Goal: Task Accomplishment & Management: Manage account settings

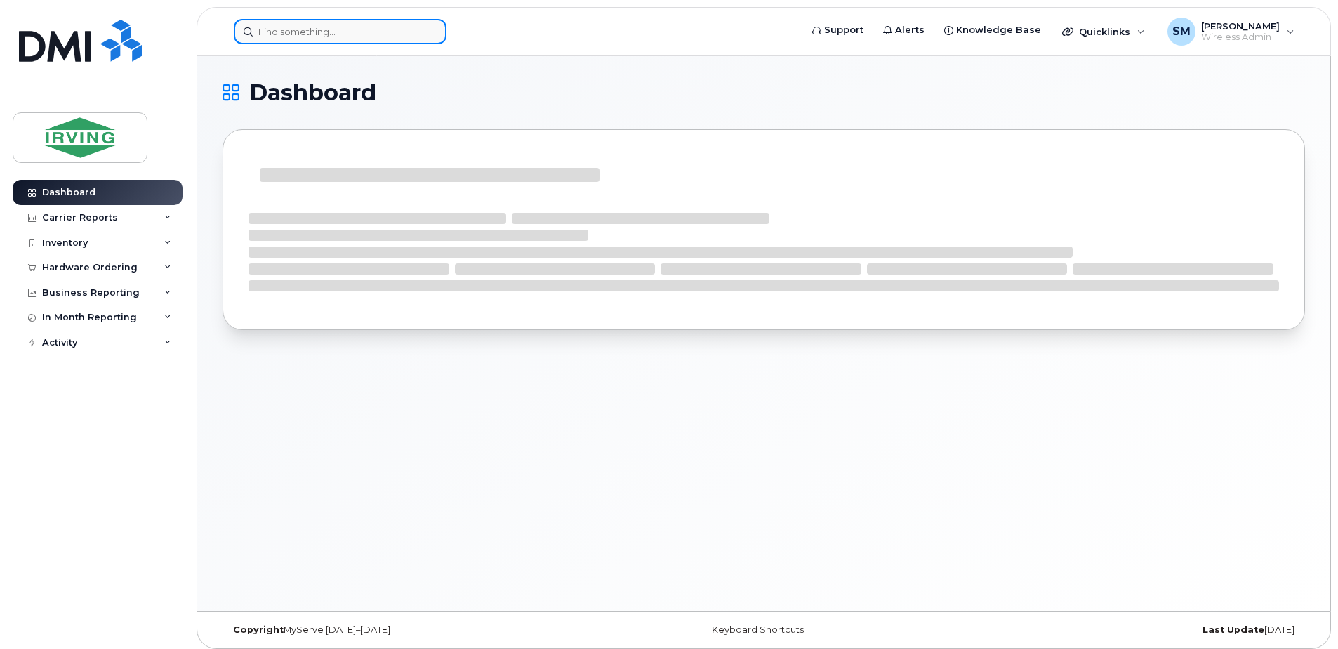
click at [315, 33] on input at bounding box center [340, 31] width 213 height 25
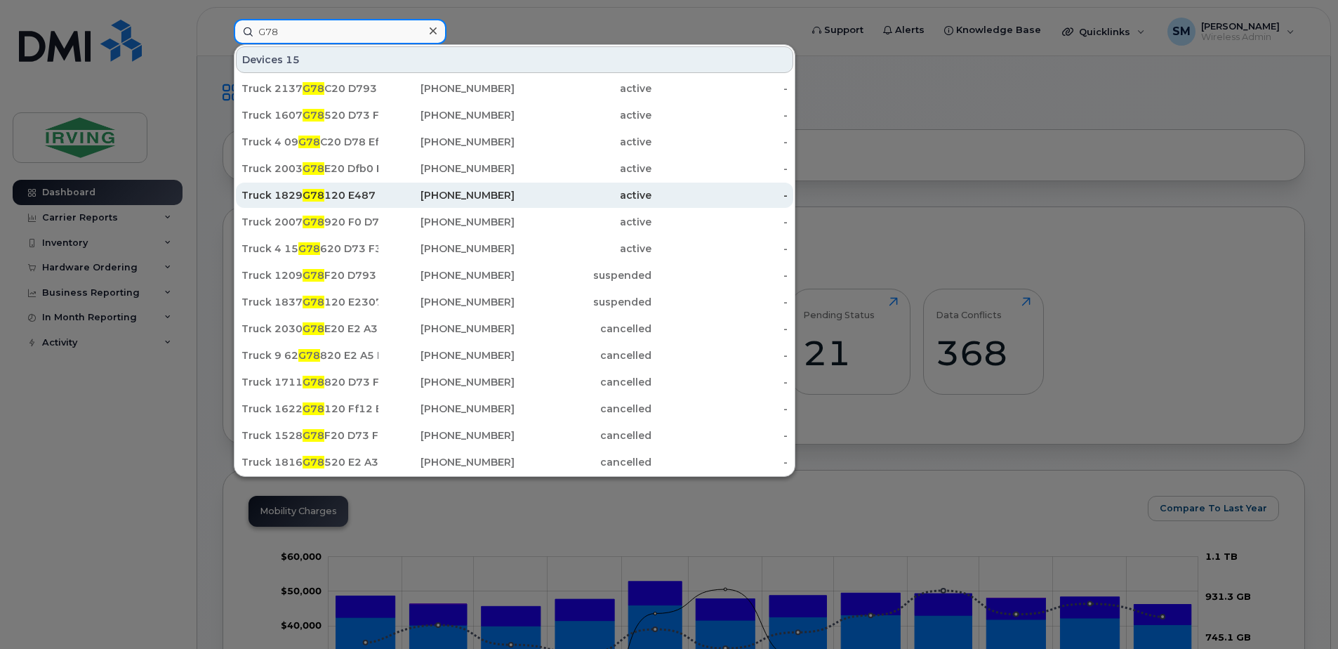
type input "G78"
click at [347, 196] on div "Truck 1829 G78 120 E487 Cc" at bounding box center [309, 195] width 137 height 14
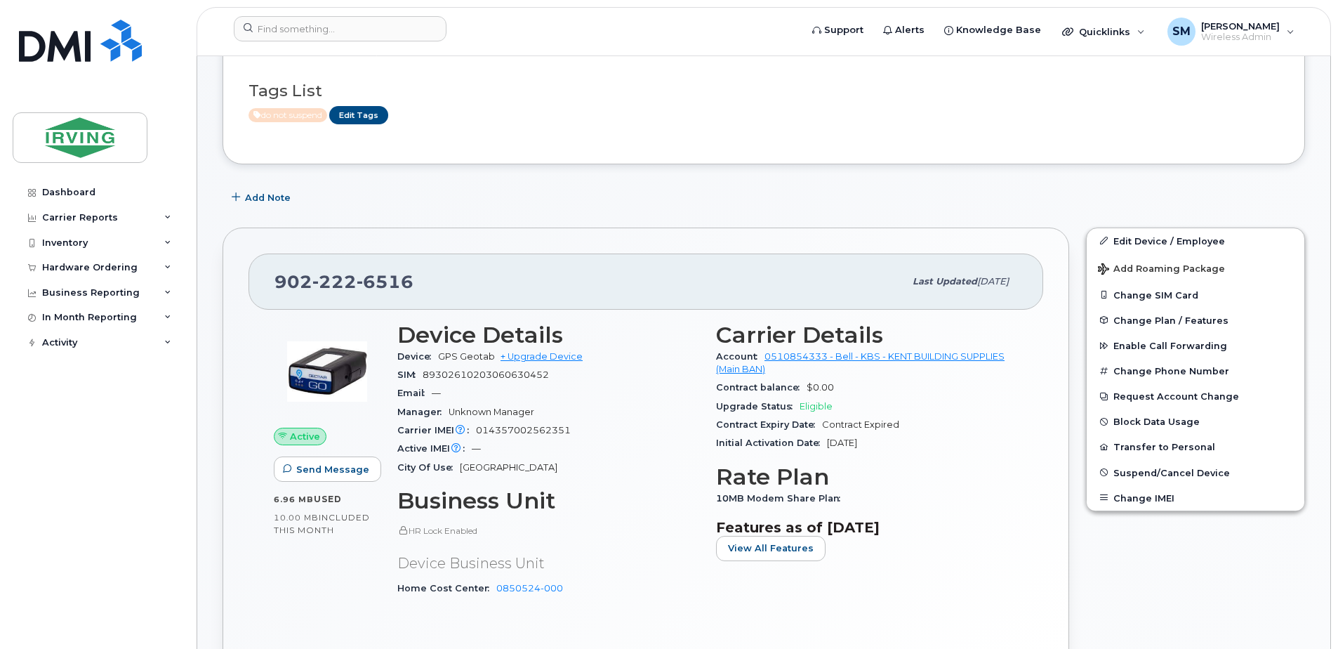
scroll to position [351, 0]
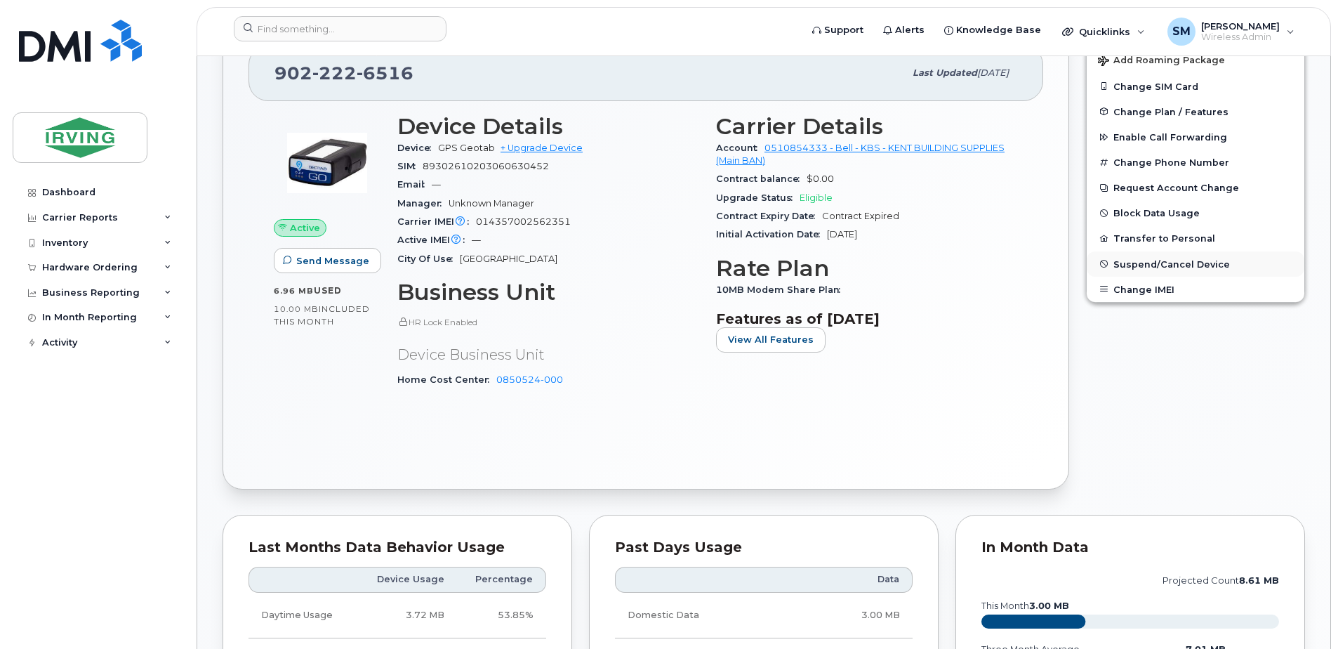
click at [1158, 256] on button "Suspend/Cancel Device" at bounding box center [1195, 263] width 218 height 25
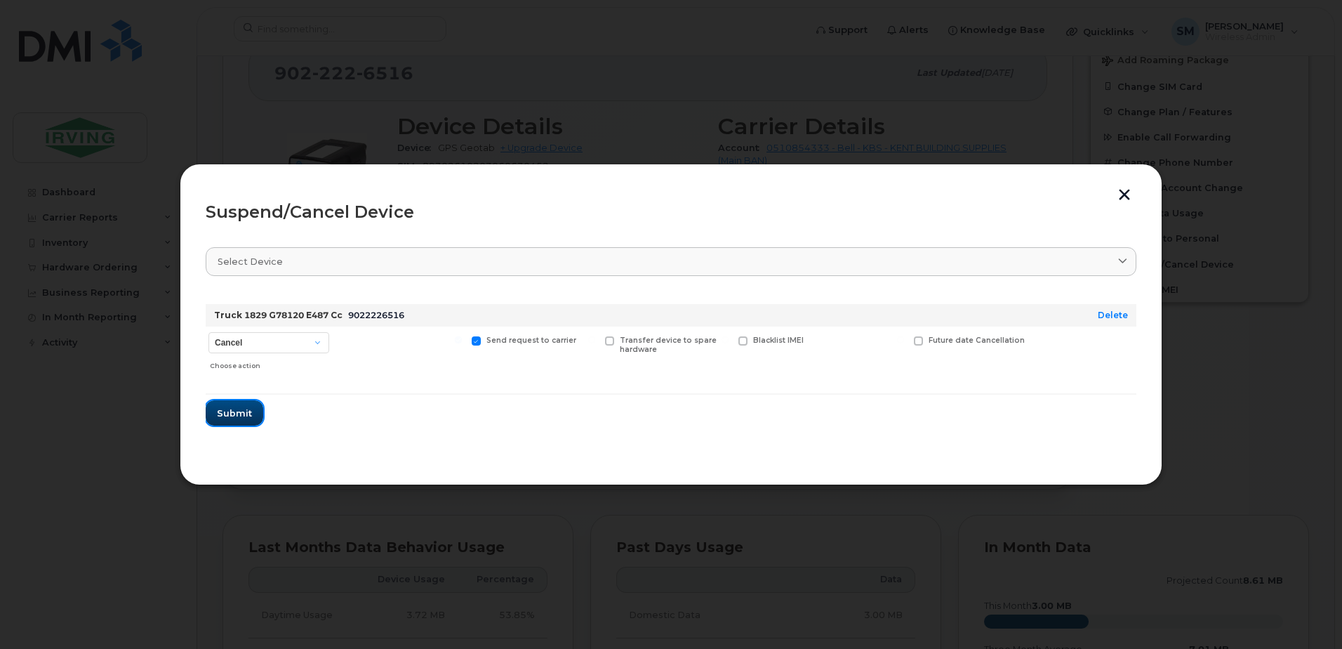
click at [246, 411] on span "Submit" at bounding box center [234, 412] width 35 height 13
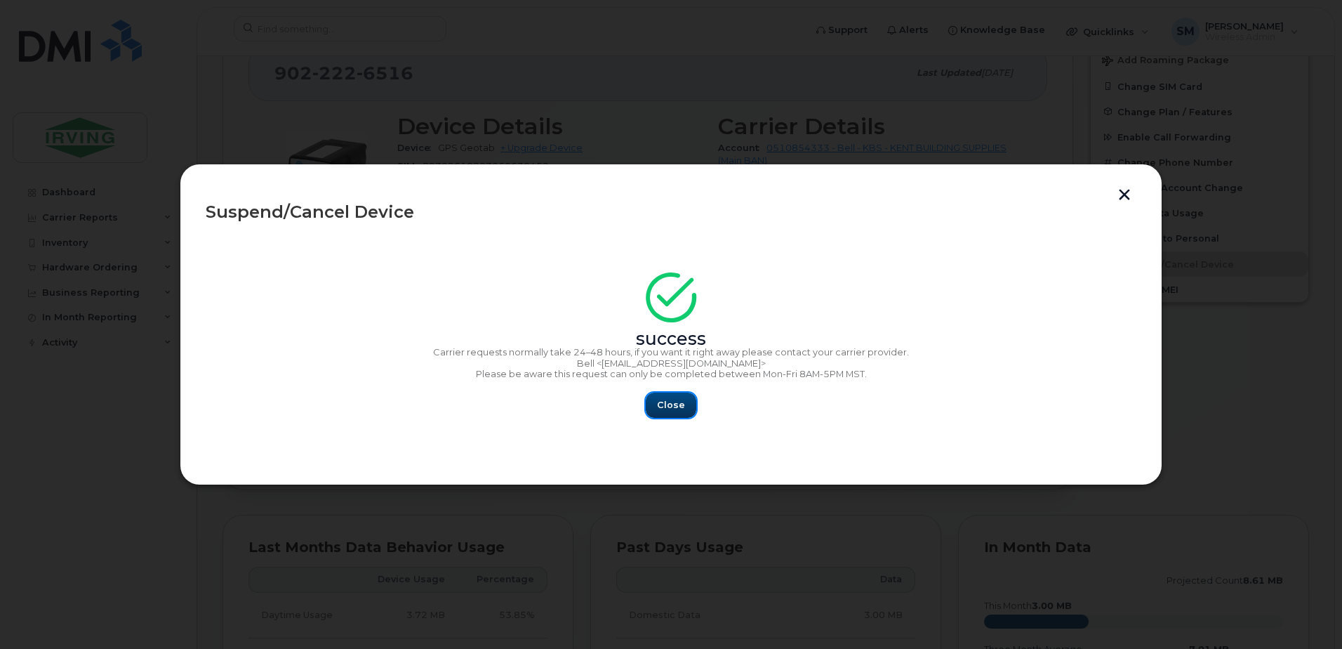
click at [672, 406] on span "Close" at bounding box center [671, 404] width 28 height 13
